Goal: Task Accomplishment & Management: Use online tool/utility

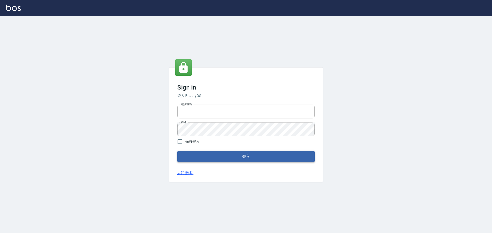
type input "0976570099"
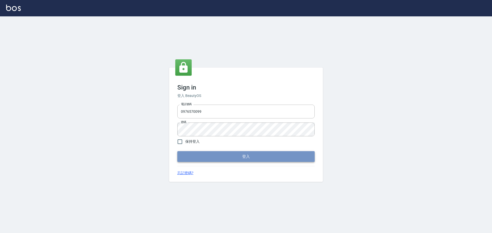
click at [291, 160] on button "登入" at bounding box center [245, 156] width 137 height 11
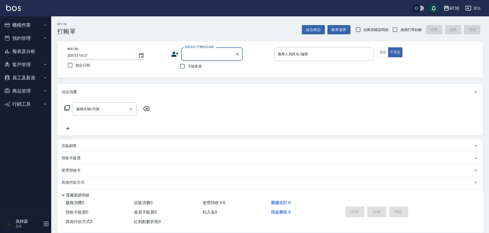
click at [25, 27] on button "櫃檯作業" at bounding box center [25, 24] width 47 height 13
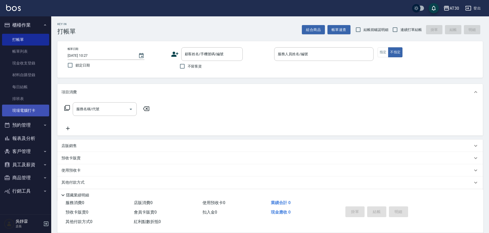
click at [35, 115] on link "現場電腦打卡" at bounding box center [25, 111] width 47 height 12
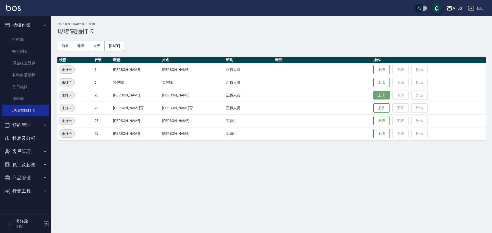
click at [374, 96] on button "上班" at bounding box center [381, 95] width 16 height 9
click at [378, 81] on button "上班" at bounding box center [381, 82] width 16 height 9
click at [375, 80] on button "上班" at bounding box center [381, 82] width 16 height 9
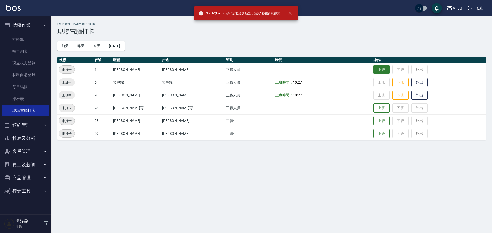
click at [373, 71] on button "上班" at bounding box center [381, 69] width 16 height 9
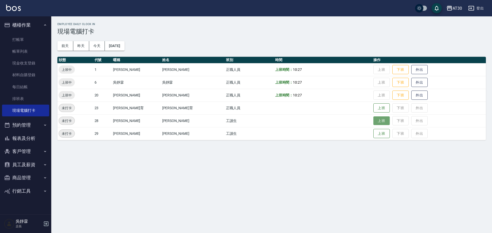
click at [373, 122] on button "上班" at bounding box center [381, 121] width 16 height 9
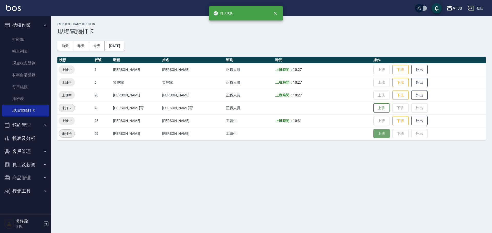
click at [373, 134] on button "上班" at bounding box center [381, 133] width 16 height 9
